Goal: Task Accomplishment & Management: Manage account settings

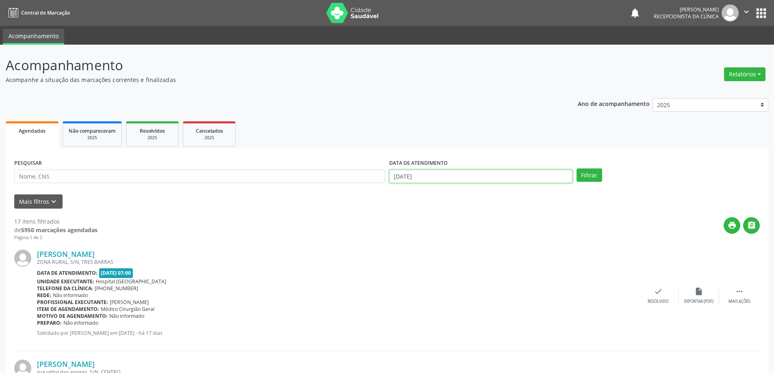
click at [424, 176] on input "[DATE]" at bounding box center [480, 177] width 183 height 14
click at [447, 233] on span "10" at bounding box center [451, 234] width 16 height 16
type input "[DATE]"
click at [588, 175] on button "Filtrar" at bounding box center [589, 176] width 26 height 14
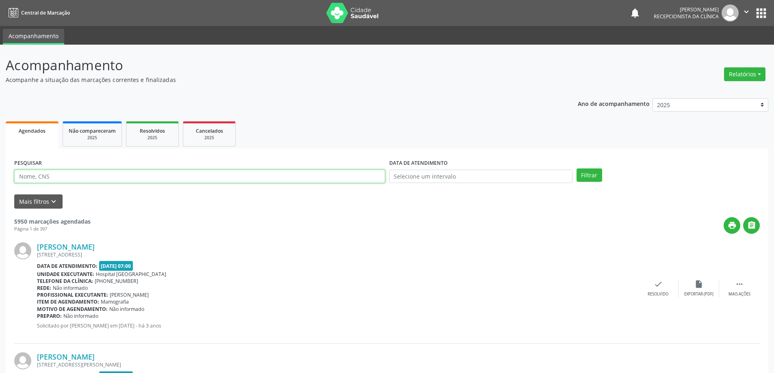
click at [283, 179] on input "text" at bounding box center [199, 177] width 371 height 14
type input "cleoni"
click at [576, 169] on button "Filtrar" at bounding box center [589, 176] width 26 height 14
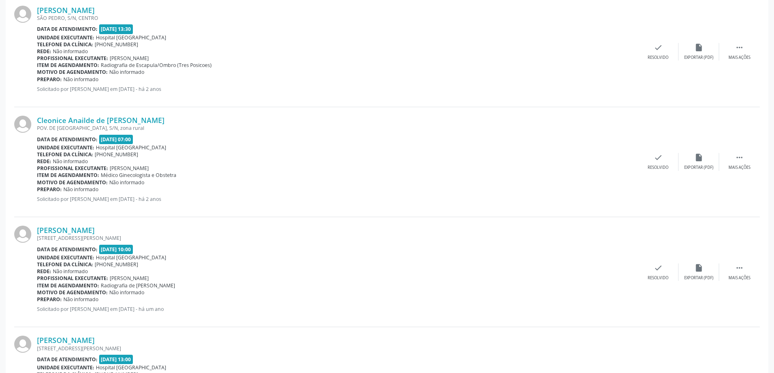
scroll to position [1563, 0]
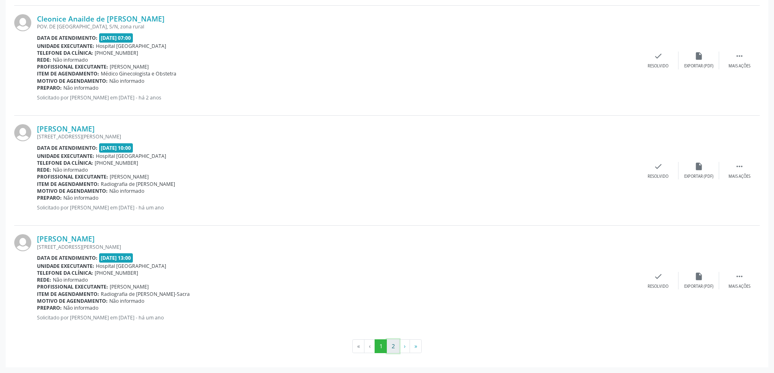
click at [389, 346] on button "2" at bounding box center [393, 346] width 13 height 14
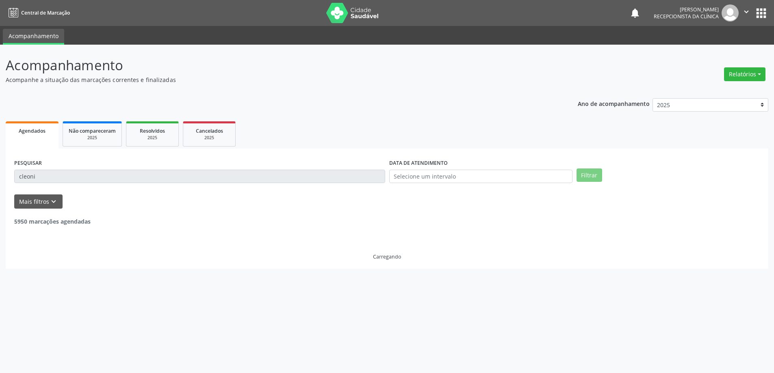
scroll to position [0, 0]
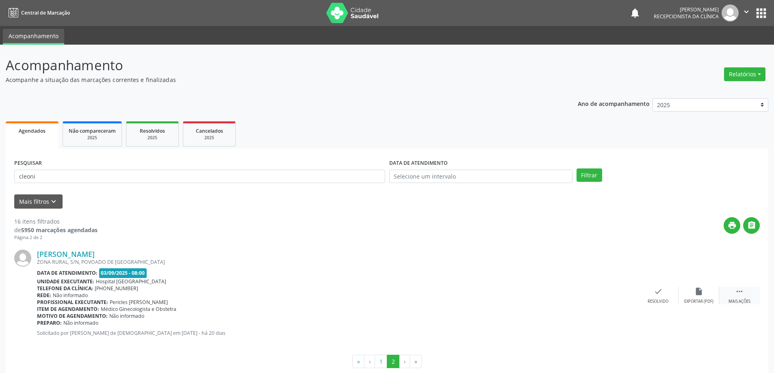
click at [752, 291] on div " Mais ações" at bounding box center [739, 295] width 41 height 17
click at [608, 294] on div "print Imprimir" at bounding box center [617, 295] width 41 height 17
click at [551, 294] on div "check Resolvido" at bounding box center [536, 295] width 41 height 17
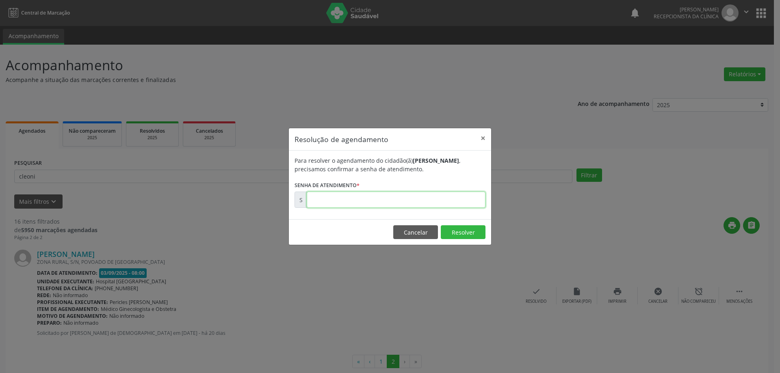
click at [428, 201] on input "text" at bounding box center [396, 200] width 179 height 16
paste input "00173334"
type input "00173334"
click at [473, 235] on button "Resolver" at bounding box center [463, 232] width 45 height 14
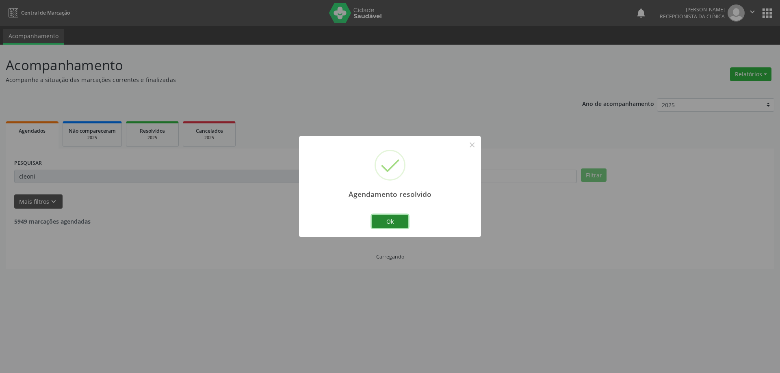
click at [405, 222] on button "Ok" at bounding box center [390, 222] width 37 height 14
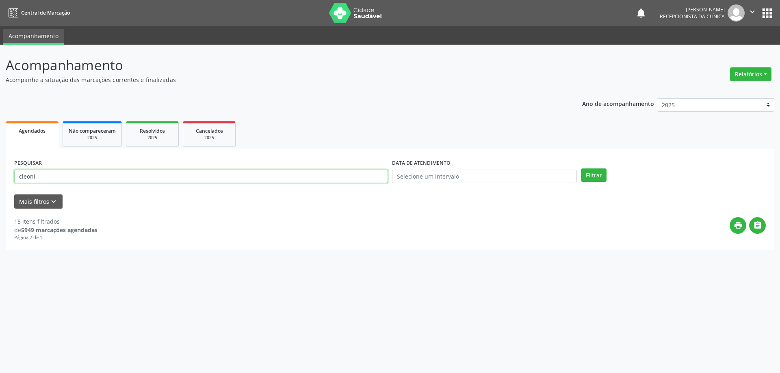
drag, startPoint x: 125, startPoint y: 175, endPoint x: 0, endPoint y: 175, distance: 125.5
click at [0, 175] on div "Acompanhamento Acompanhe a situação das marcações correntes e finalizadas Relat…" at bounding box center [390, 209] width 780 height 329
click at [581, 169] on button "Filtrar" at bounding box center [594, 176] width 26 height 14
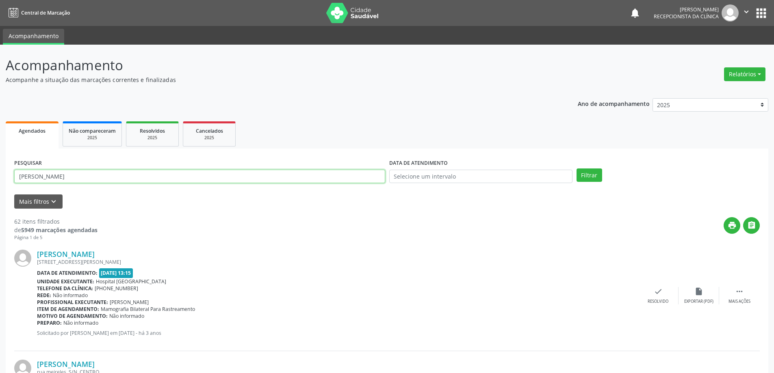
click at [106, 180] on input "[PERSON_NAME]" at bounding box center [199, 177] width 371 height 14
type input "[PERSON_NAME]"
click at [576, 169] on button "Filtrar" at bounding box center [589, 176] width 26 height 14
click at [734, 291] on div " Mais ações" at bounding box center [745, 295] width 41 height 17
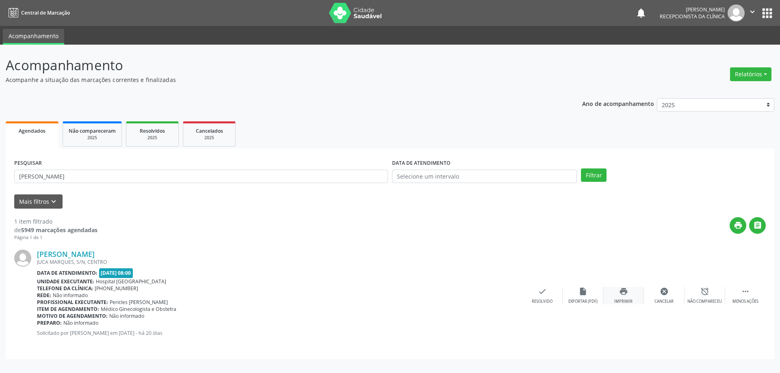
click at [631, 299] on div "Imprimir" at bounding box center [623, 302] width 18 height 6
click at [550, 296] on div "check Resolvido" at bounding box center [542, 295] width 41 height 17
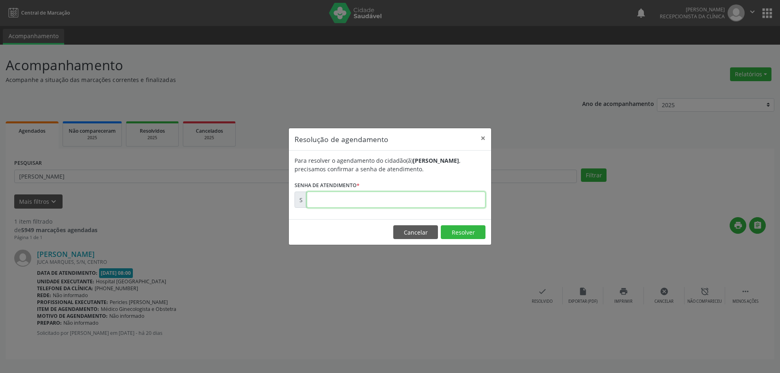
click at [387, 202] on input "text" at bounding box center [396, 200] width 179 height 16
paste input "00173391"
type input "00173391"
click at [480, 235] on button "Resolver" at bounding box center [463, 232] width 45 height 14
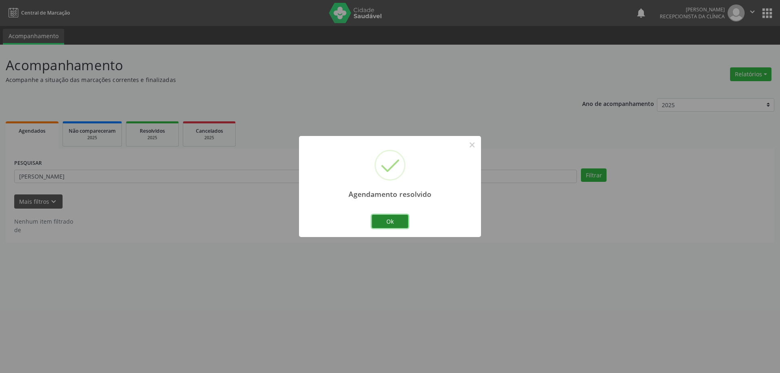
click at [386, 227] on button "Ok" at bounding box center [390, 222] width 37 height 14
